Goal: Transaction & Acquisition: Purchase product/service

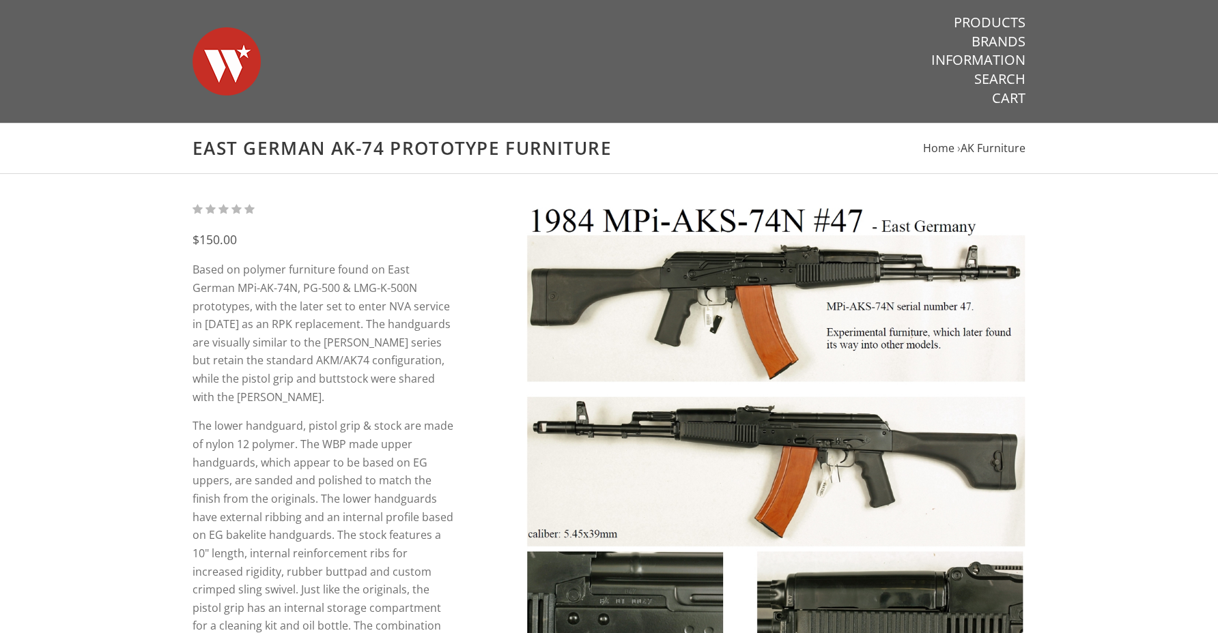
scroll to position [135, 0]
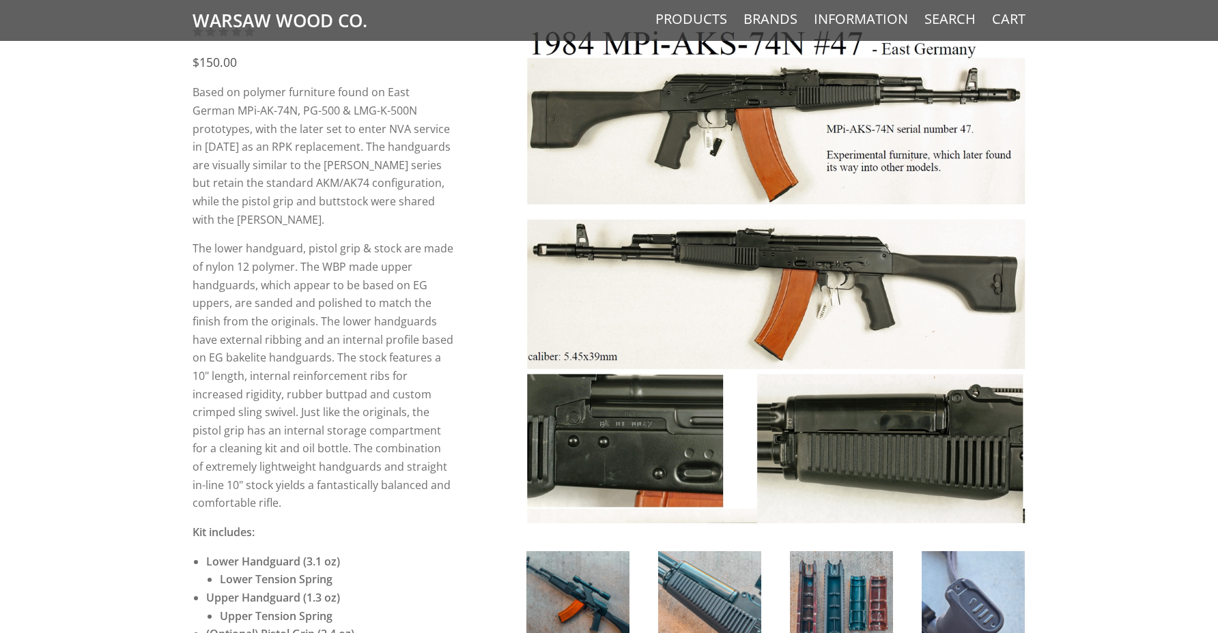
scroll to position [0, 0]
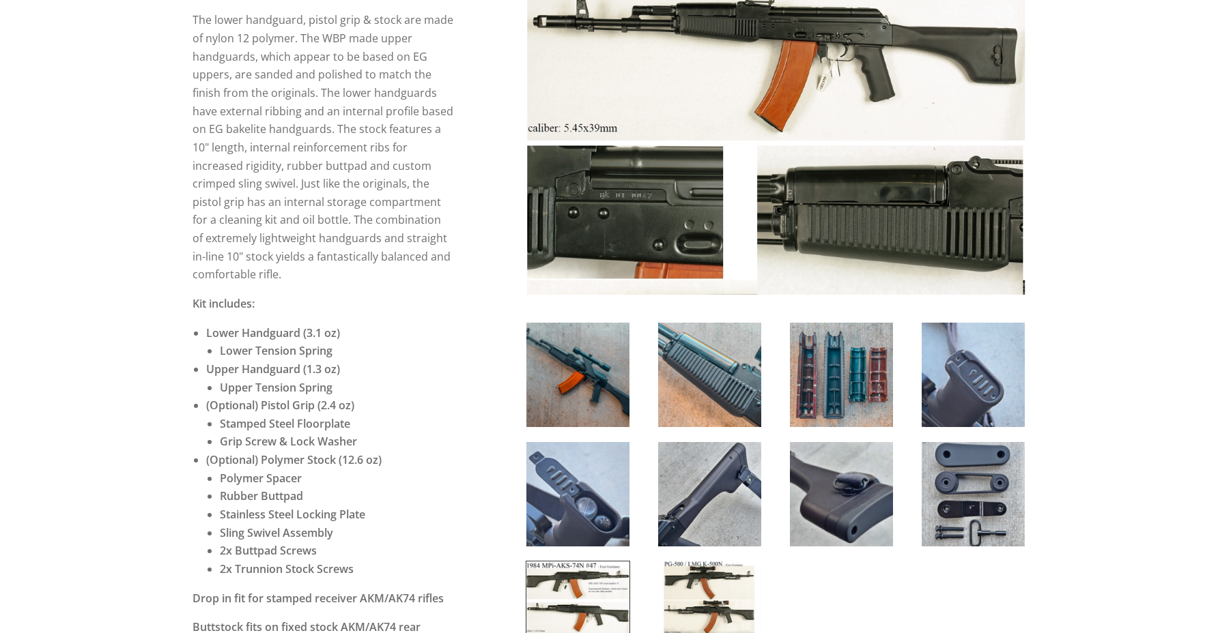
scroll to position [408, 0]
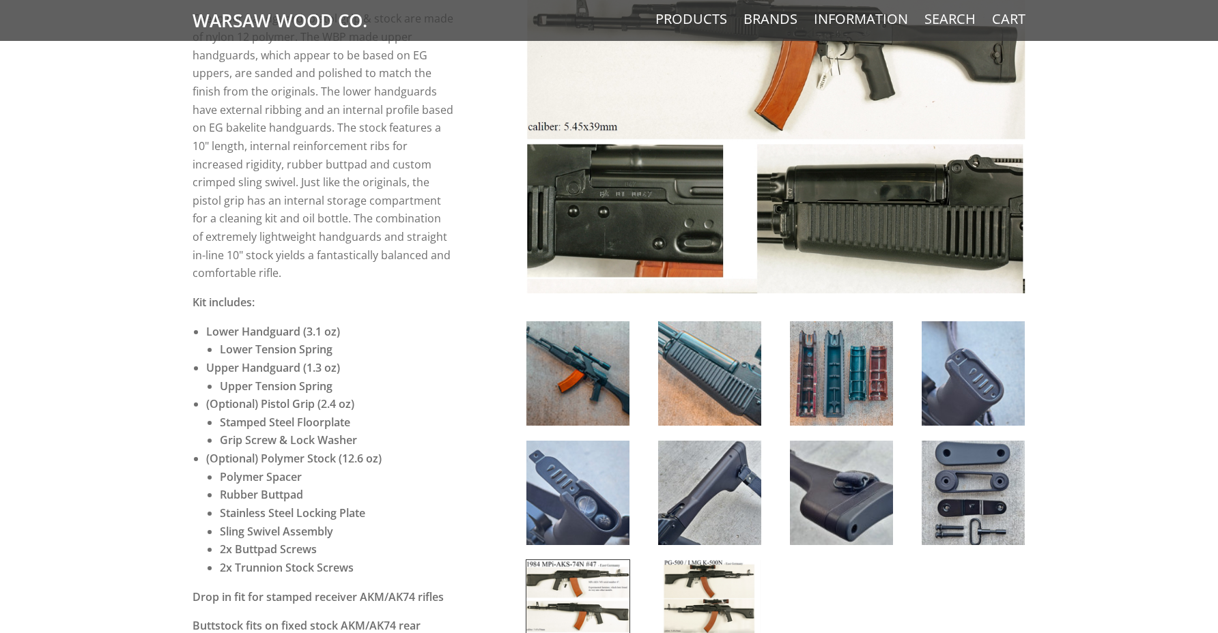
click at [603, 592] on img at bounding box center [577, 612] width 103 height 104
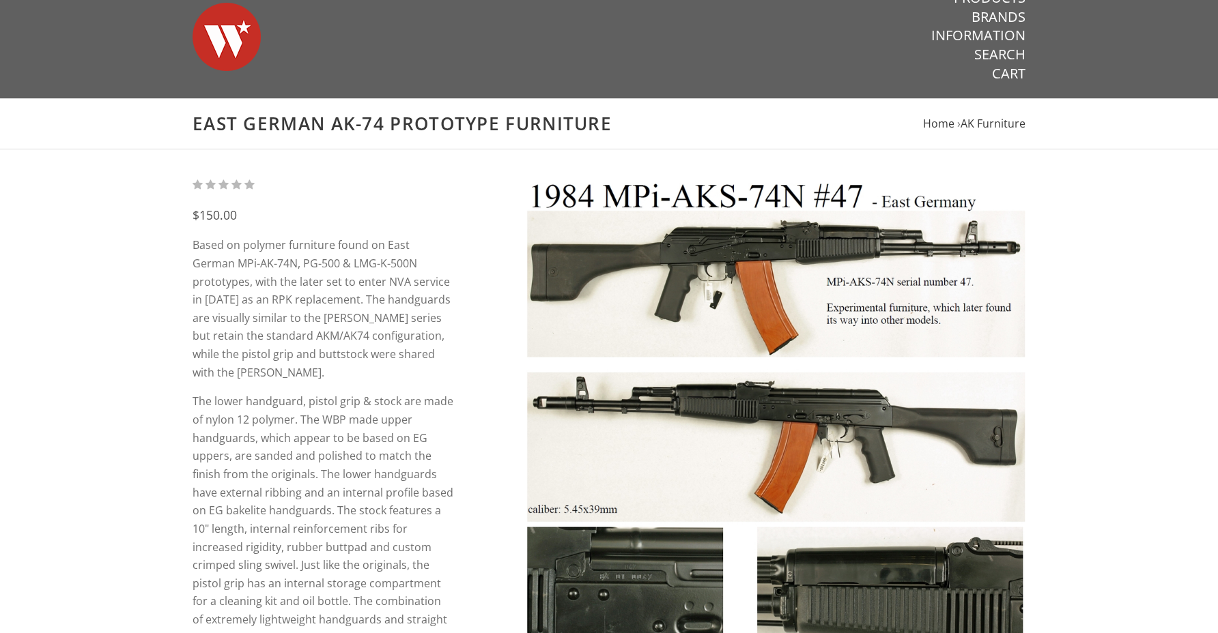
scroll to position [0, 0]
